Goal: Task Accomplishment & Management: Use online tool/utility

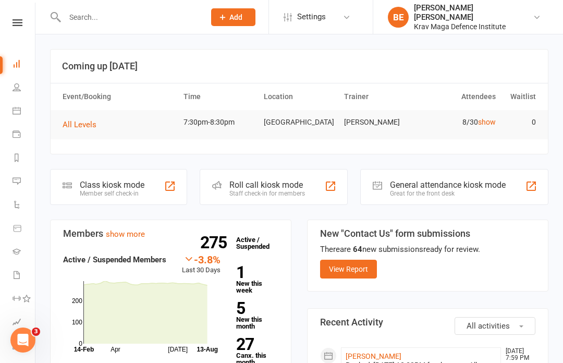
click at [115, 186] on div "Class kiosk mode" at bounding box center [112, 185] width 65 height 10
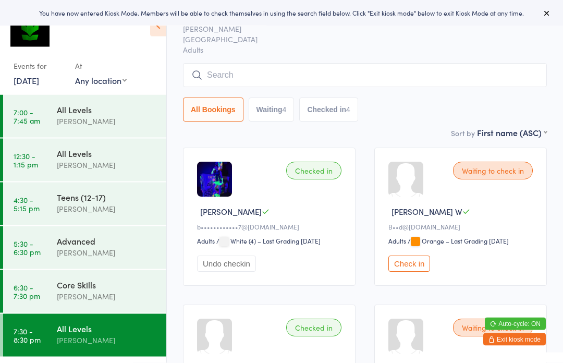
scroll to position [38, 0]
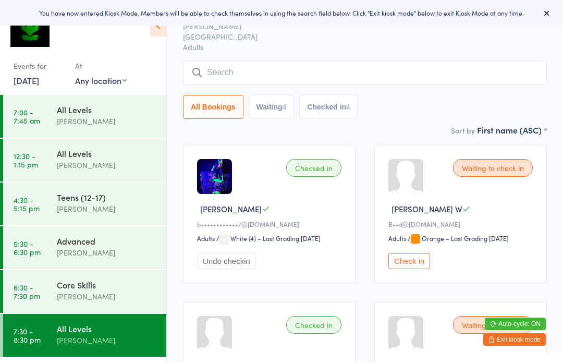
click at [412, 269] on button "Check in" at bounding box center [409, 261] width 42 height 16
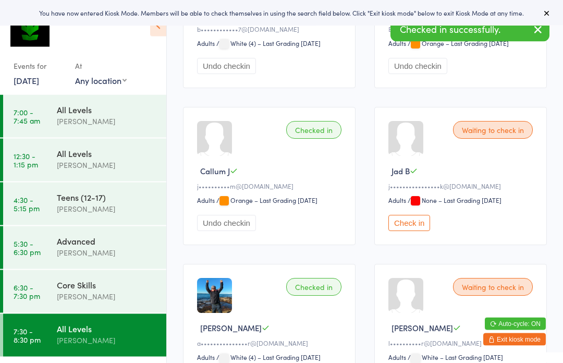
scroll to position [235, 0]
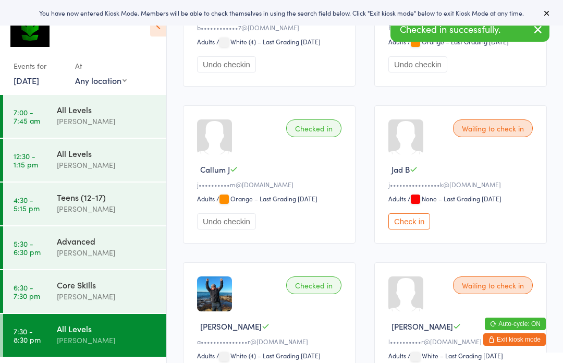
click at [419, 229] on button "Check in" at bounding box center [409, 221] width 42 height 16
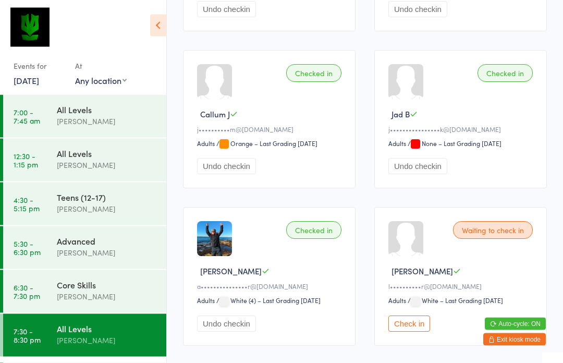
scroll to position [289, 0]
click at [65, 289] on div "Core Skills" at bounding box center [107, 284] width 101 height 11
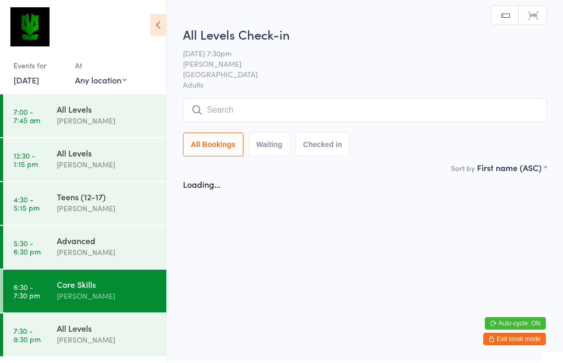
scroll to position [1, 0]
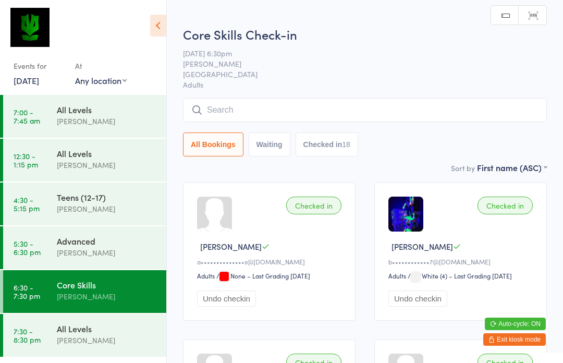
click at [521, 338] on button "Exit kiosk mode" at bounding box center [514, 339] width 63 height 13
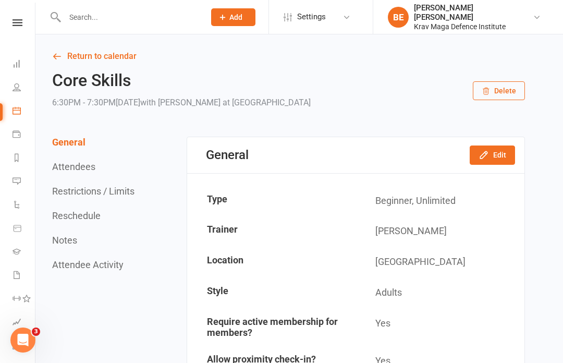
click at [505, 157] on button "Edit" at bounding box center [492, 154] width 45 height 19
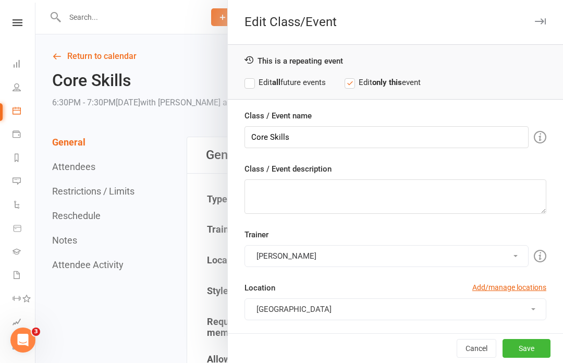
click at [522, 255] on button "[PERSON_NAME]" at bounding box center [387, 256] width 284 height 22
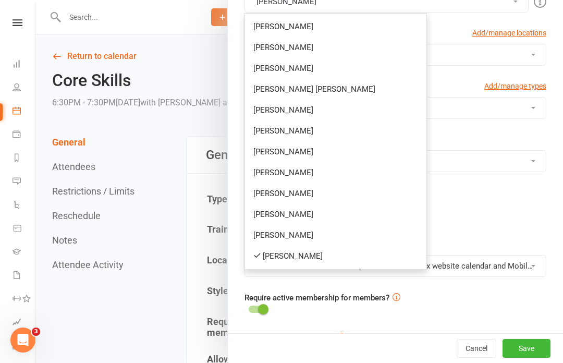
scroll to position [253, 0]
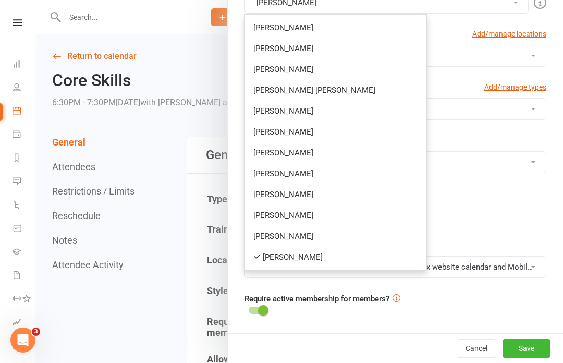
click at [284, 93] on link "[PERSON_NAME] [PERSON_NAME]" at bounding box center [335, 90] width 181 height 21
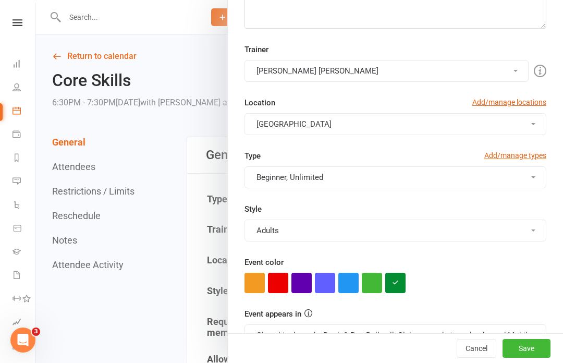
scroll to position [181, 0]
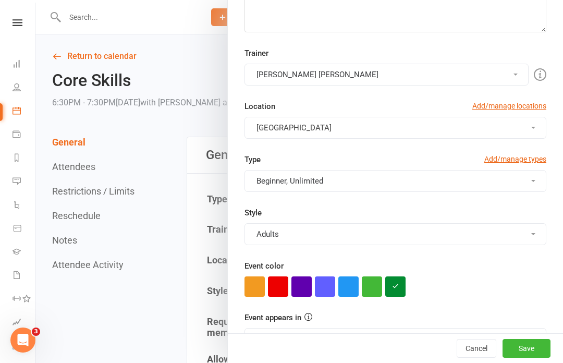
click at [517, 75] on button "[PERSON_NAME] [PERSON_NAME]" at bounding box center [387, 75] width 284 height 22
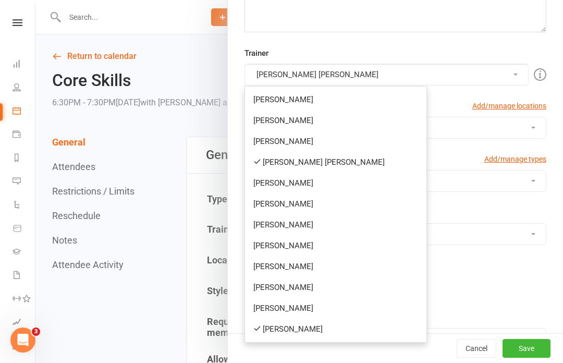
click at [301, 327] on link "[PERSON_NAME]" at bounding box center [335, 329] width 181 height 21
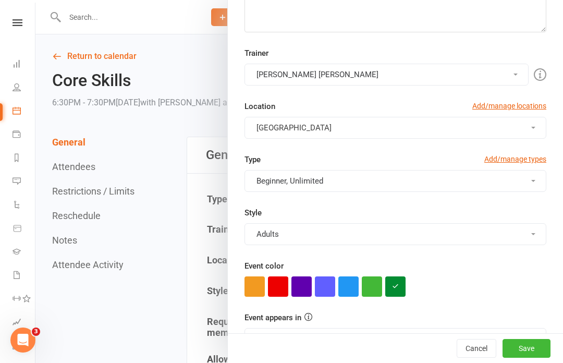
click at [535, 350] on button "Save" at bounding box center [527, 348] width 48 height 19
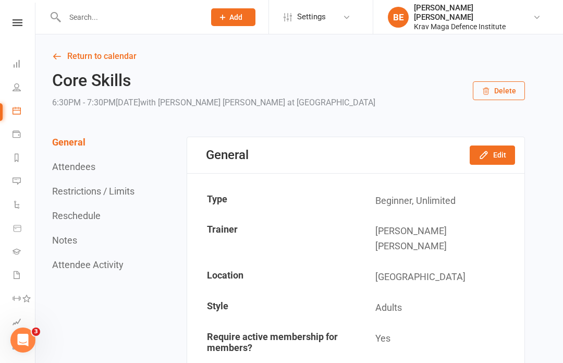
click at [90, 63] on link "Return to calendar" at bounding box center [288, 56] width 473 height 15
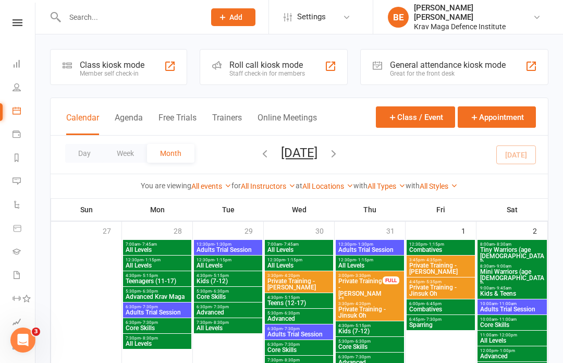
click at [96, 70] on div "Member self check-in" at bounding box center [112, 73] width 65 height 7
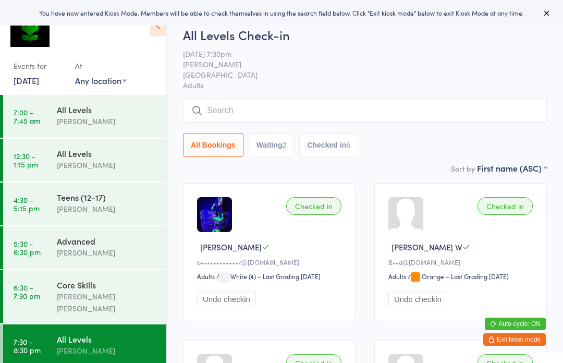
click at [274, 145] on button "Waiting 2" at bounding box center [272, 145] width 46 height 24
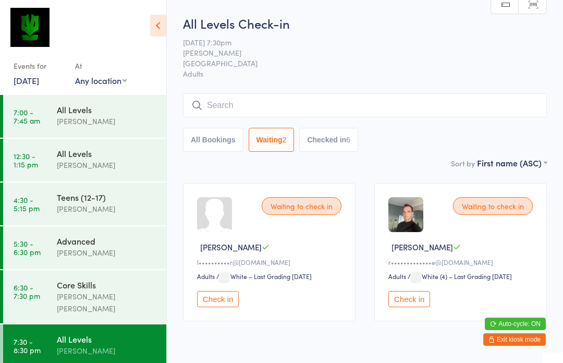
click at [210, 302] on button "Check in" at bounding box center [218, 299] width 42 height 16
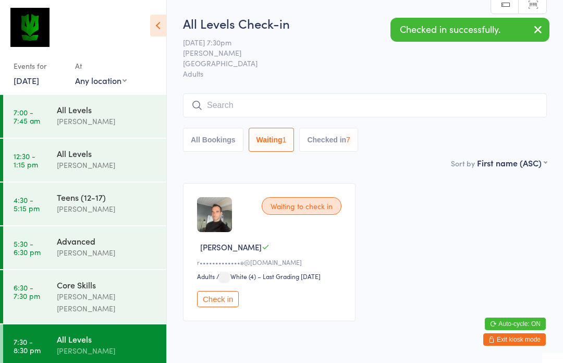
click at [417, 300] on div "Waiting to check in [PERSON_NAME] T r•••••••••••••e@[DOMAIN_NAME] Adults Adults…" at bounding box center [365, 252] width 383 height 157
click at [214, 303] on button "Check in" at bounding box center [218, 299] width 42 height 16
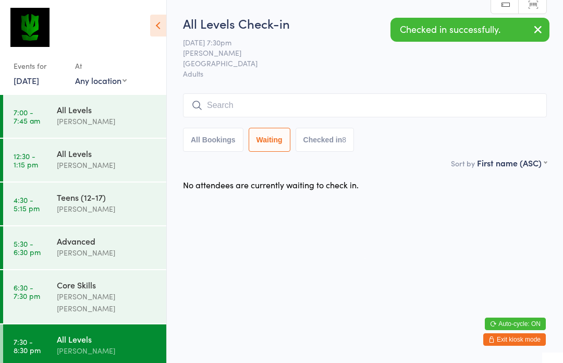
click at [207, 111] on input "search" at bounding box center [365, 105] width 364 height 24
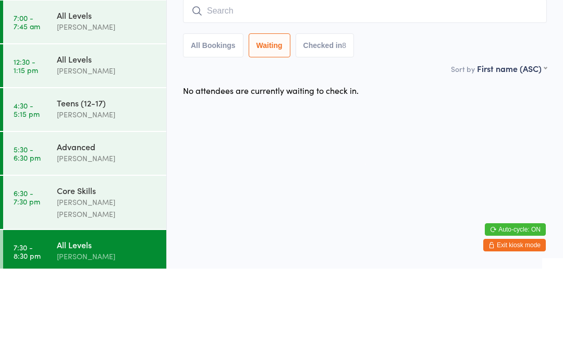
click at [321, 128] on button "Checked in 8" at bounding box center [325, 140] width 59 height 24
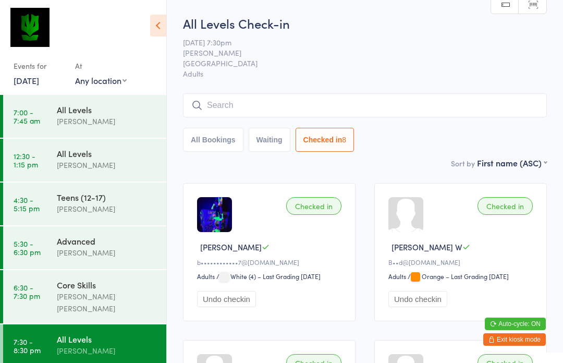
click at [219, 106] on input "search" at bounding box center [365, 105] width 364 height 24
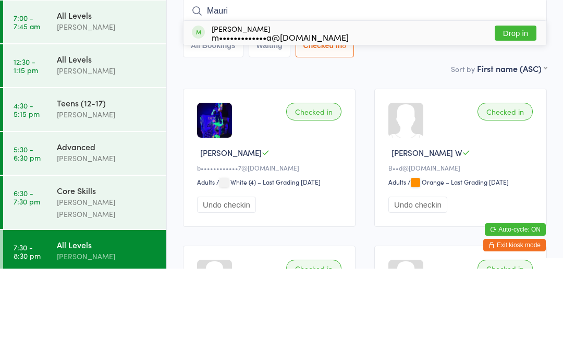
type input "Mauri"
click at [523, 120] on button "Drop in" at bounding box center [516, 127] width 42 height 15
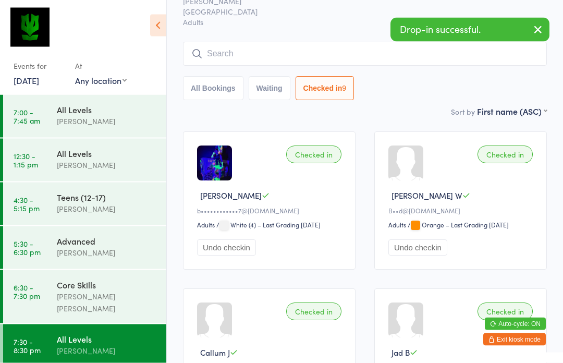
scroll to position [50, 0]
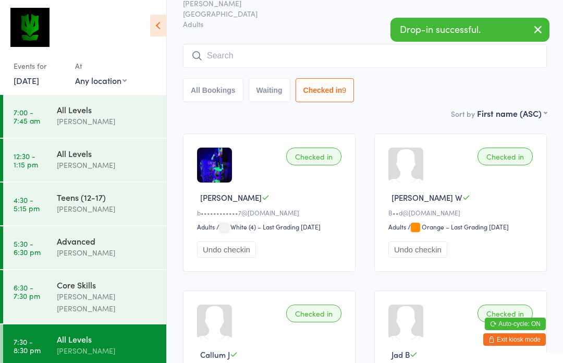
click at [216, 60] on input "search" at bounding box center [365, 56] width 364 height 24
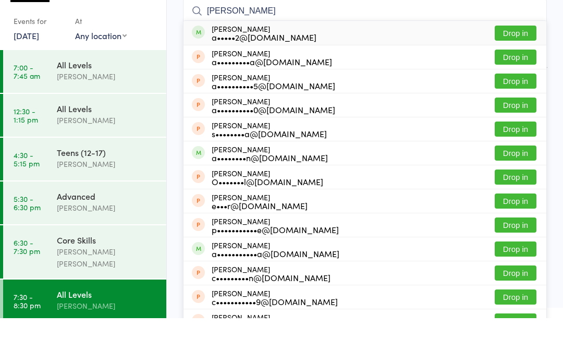
type input "[PERSON_NAME]"
click at [524, 70] on button "Drop in" at bounding box center [516, 77] width 42 height 15
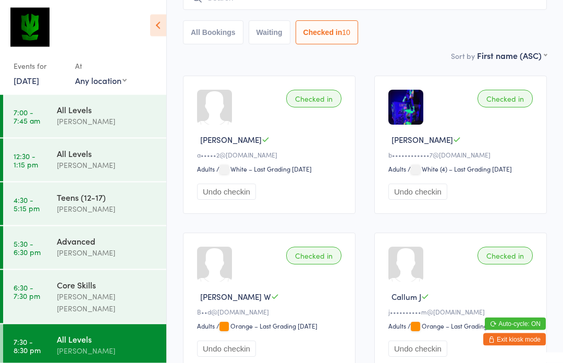
scroll to position [0, 0]
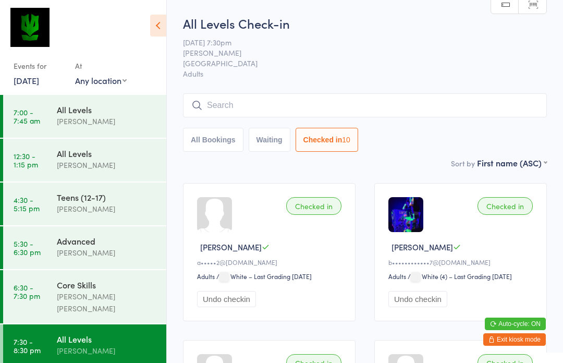
click at [219, 107] on input "search" at bounding box center [365, 105] width 364 height 24
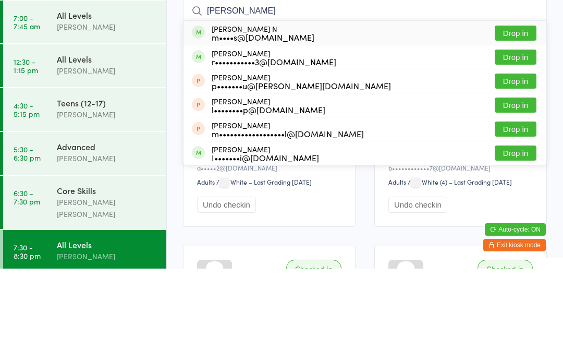
type input "[PERSON_NAME]"
click at [527, 120] on button "Drop in" at bounding box center [516, 127] width 42 height 15
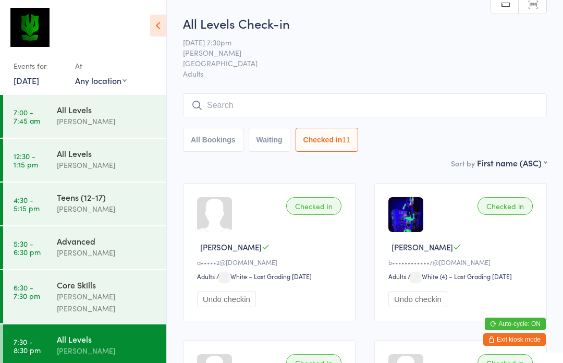
click at [49, 290] on link "6:30 - 7:30 pm Core Skills [PERSON_NAME] [PERSON_NAME]" at bounding box center [84, 296] width 163 height 53
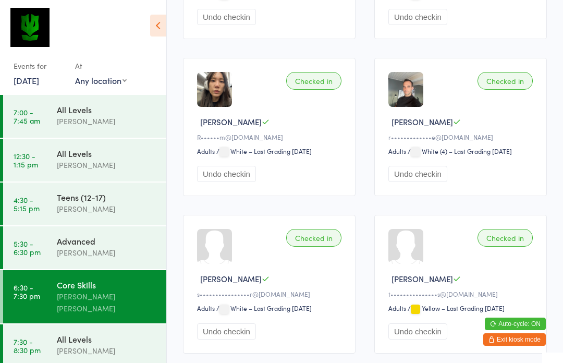
scroll to position [1074, 0]
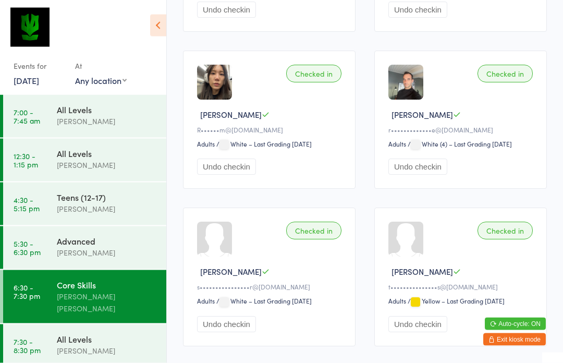
click at [57, 334] on div "All Levels" at bounding box center [107, 338] width 101 height 11
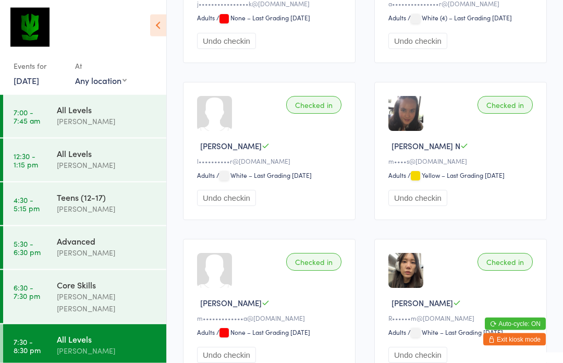
scroll to position [587, 0]
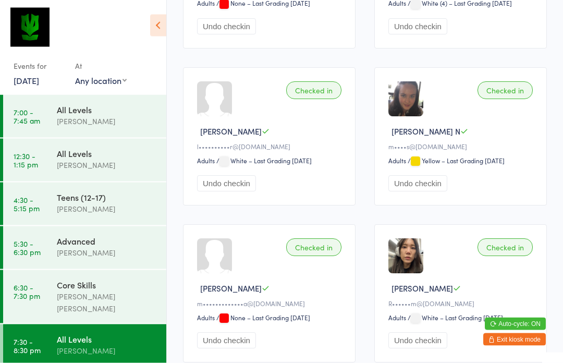
click at [56, 286] on link "6:30 - 7:30 pm Core Skills [PERSON_NAME] [PERSON_NAME]" at bounding box center [84, 296] width 163 height 53
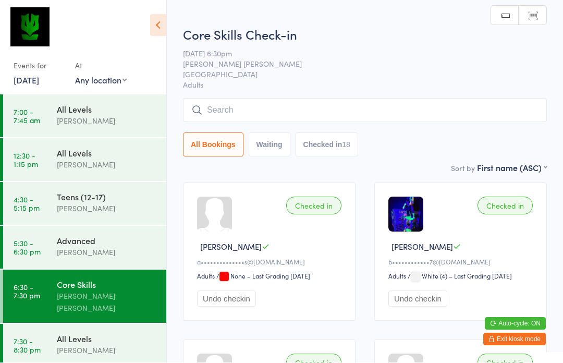
scroll to position [1, 0]
